Goal: Task Accomplishment & Management: Use online tool/utility

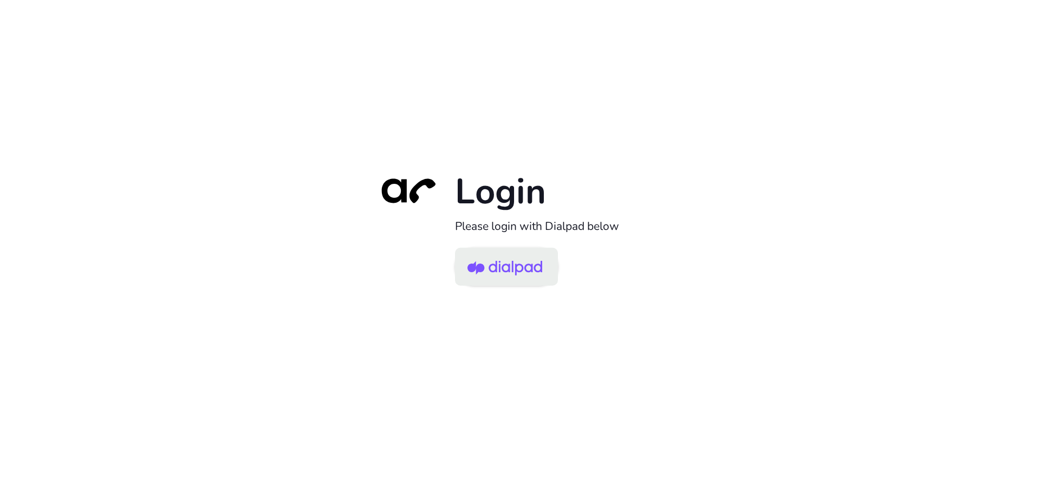
click at [515, 271] on img at bounding box center [505, 267] width 75 height 35
click at [500, 259] on img at bounding box center [505, 267] width 75 height 35
click at [520, 274] on img at bounding box center [505, 267] width 75 height 35
